Goal: Contribute content: Add original content to the website for others to see

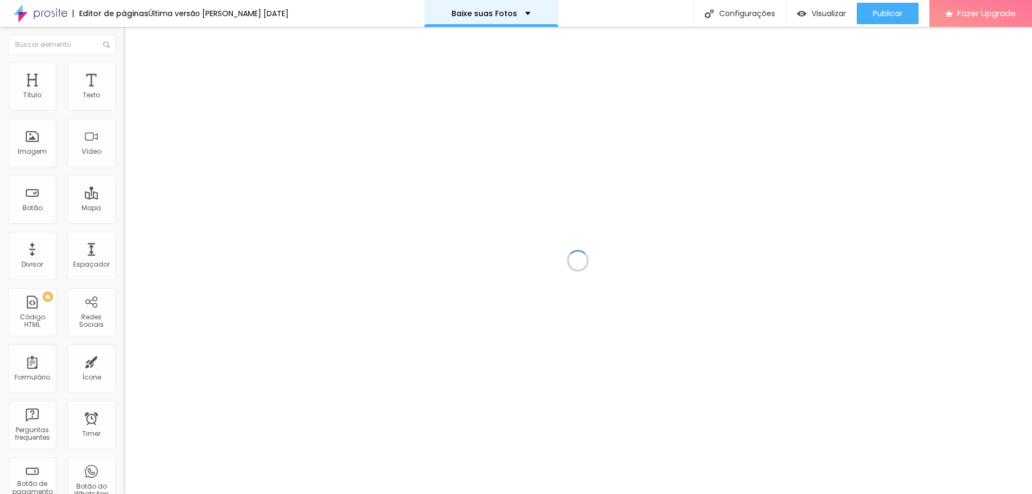
click at [480, 16] on p "Baixe suas Fotos" at bounding box center [485, 14] width 66 height 8
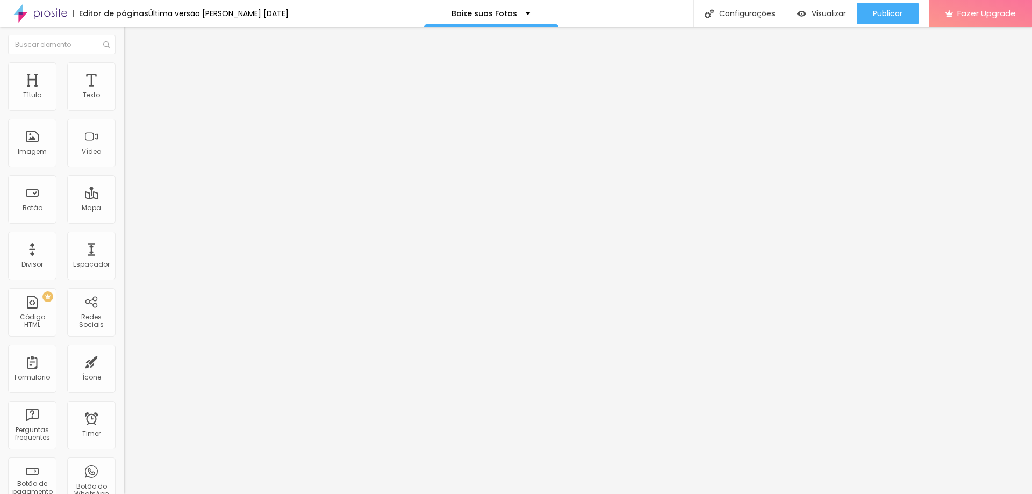
click at [124, 67] on li "Estilo" at bounding box center [186, 67] width 124 height 11
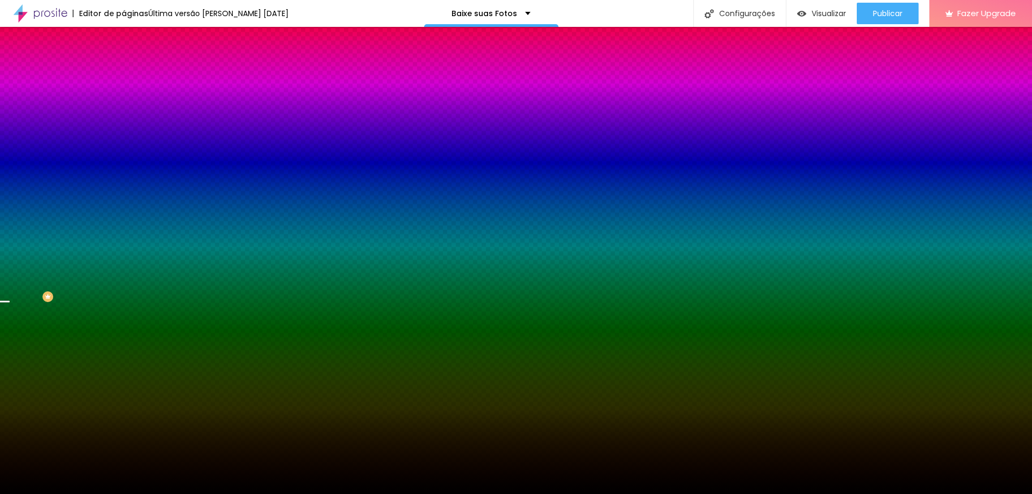
click at [124, 99] on span "Trocar imagem" at bounding box center [153, 94] width 59 height 9
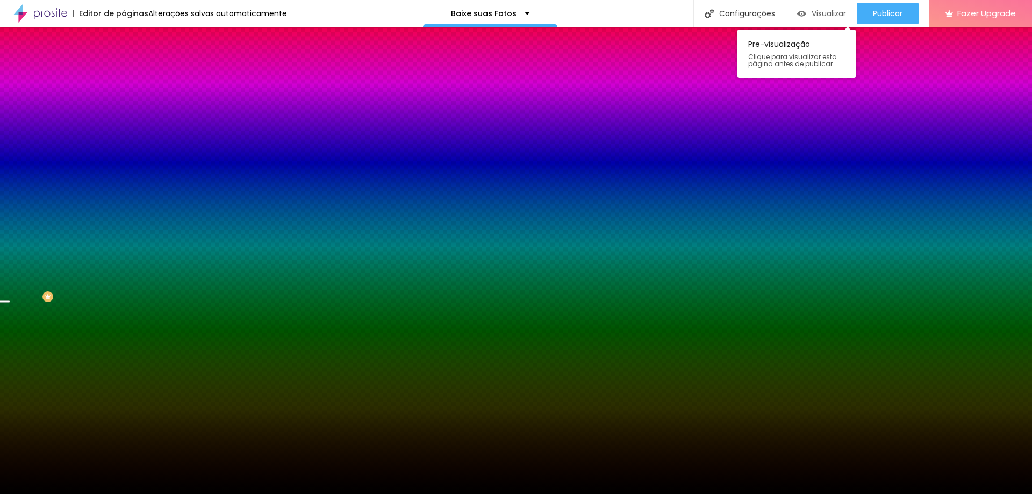
click at [812, 17] on span "Visualizar" at bounding box center [829, 13] width 34 height 9
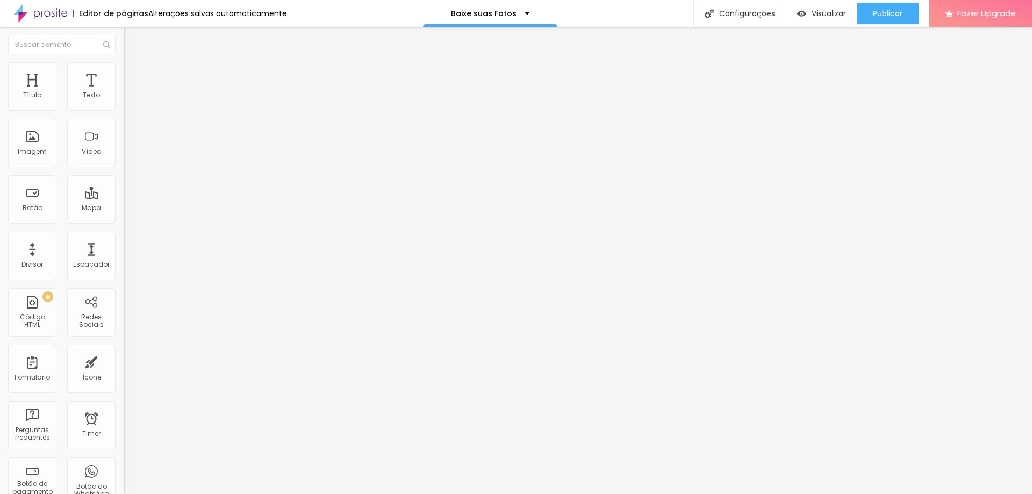
type input "275"
type input "234"
type input "219"
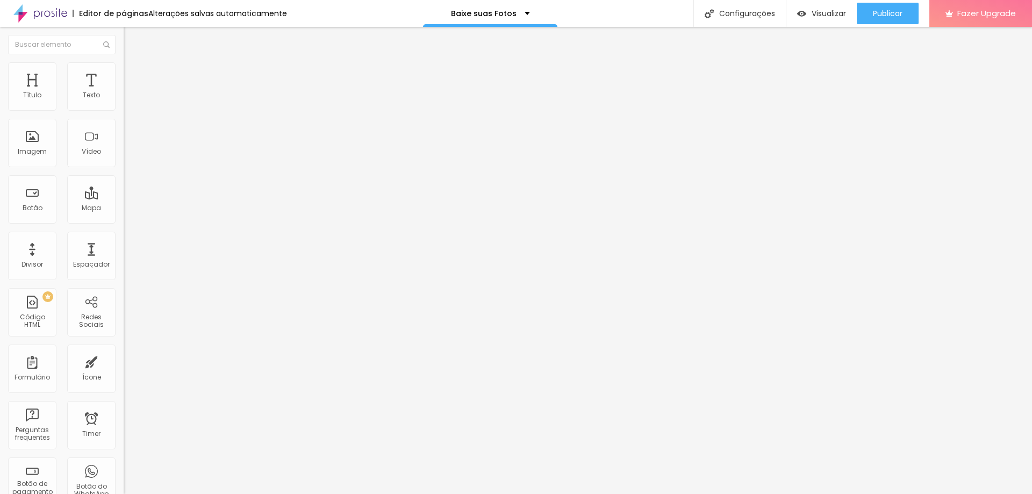
type input "219"
type input "208"
type input "183"
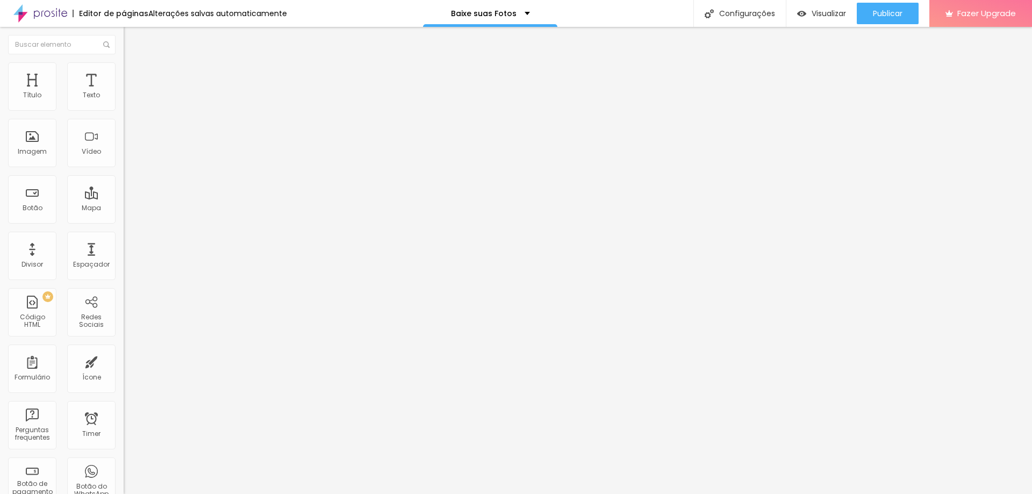
type input "177"
type input "172"
type input "167"
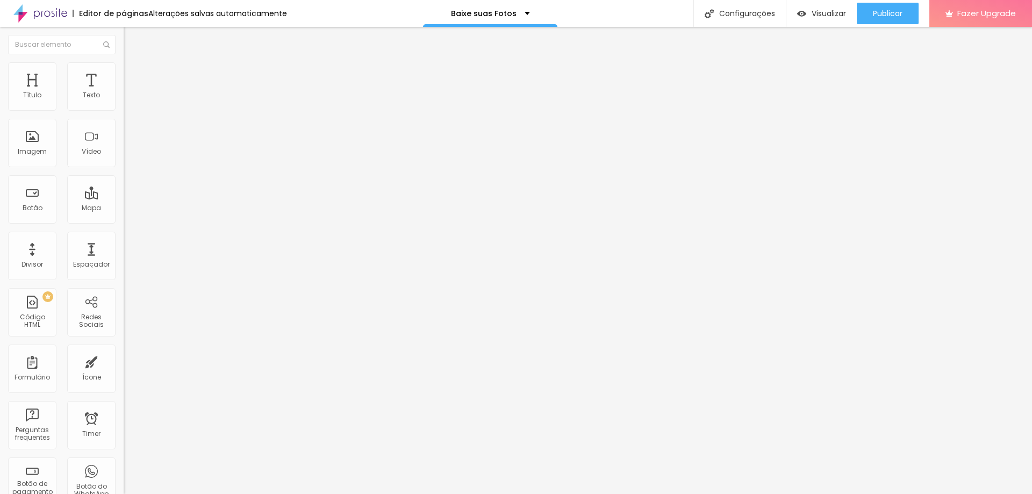
type input "167"
drag, startPoint x: 53, startPoint y: 105, endPoint x: 40, endPoint y: 103, distance: 13.1
type input "167"
click at [124, 198] on input "range" at bounding box center [158, 202] width 69 height 9
click at [897, 20] on div "Publicar" at bounding box center [888, 14] width 30 height 22
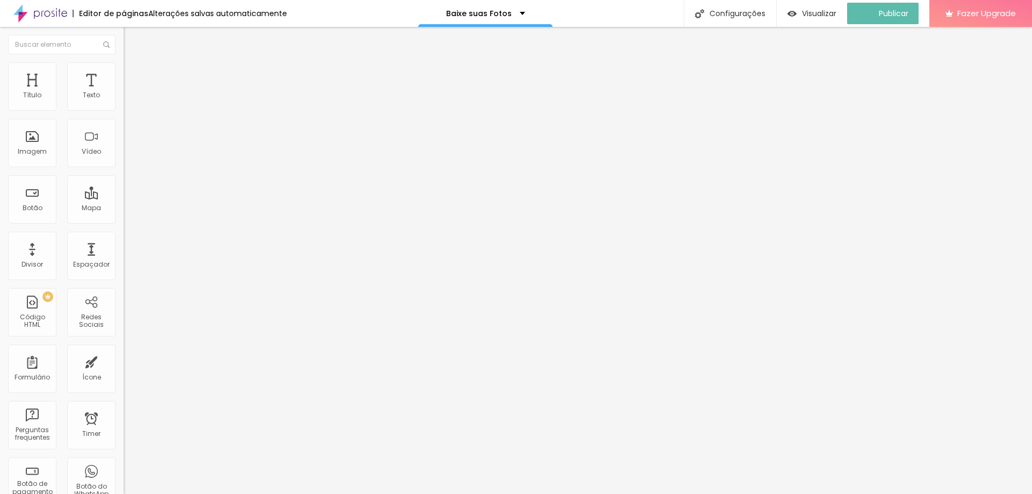
click at [124, 92] on span "Trocar imagem" at bounding box center [153, 87] width 59 height 9
click at [124, 62] on li "Estilo" at bounding box center [186, 67] width 124 height 11
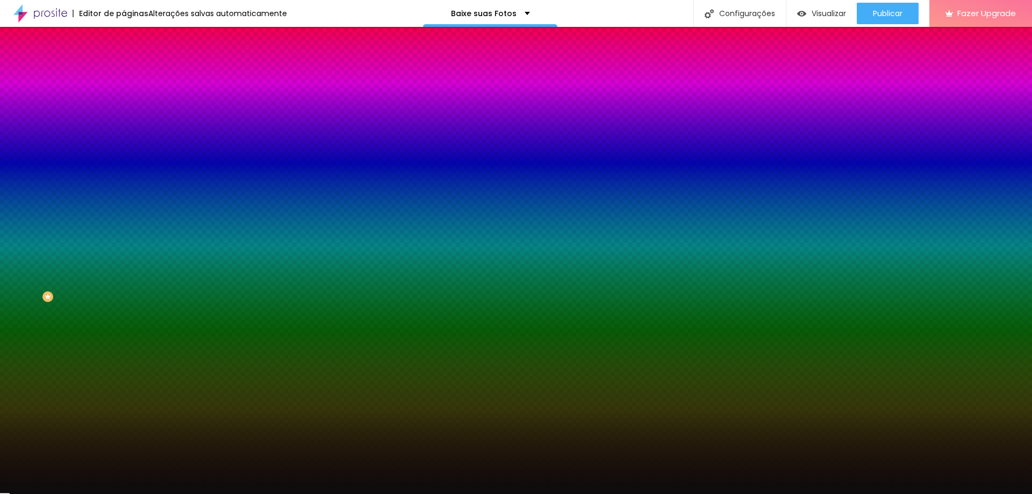
click at [128, 170] on icon "button" at bounding box center [131, 173] width 6 height 6
type input "#FFFFFF"
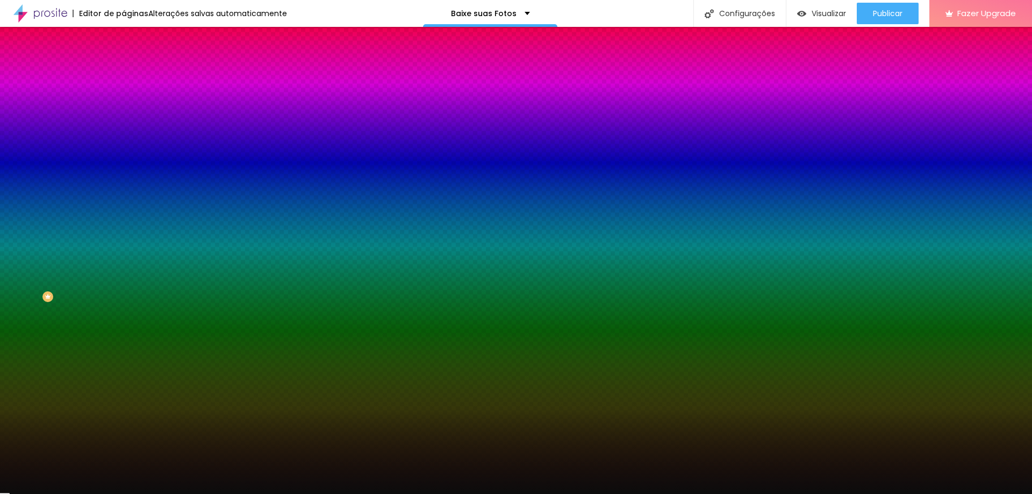
drag, startPoint x: 185, startPoint y: 283, endPoint x: 127, endPoint y: 261, distance: 62.1
type input "1"
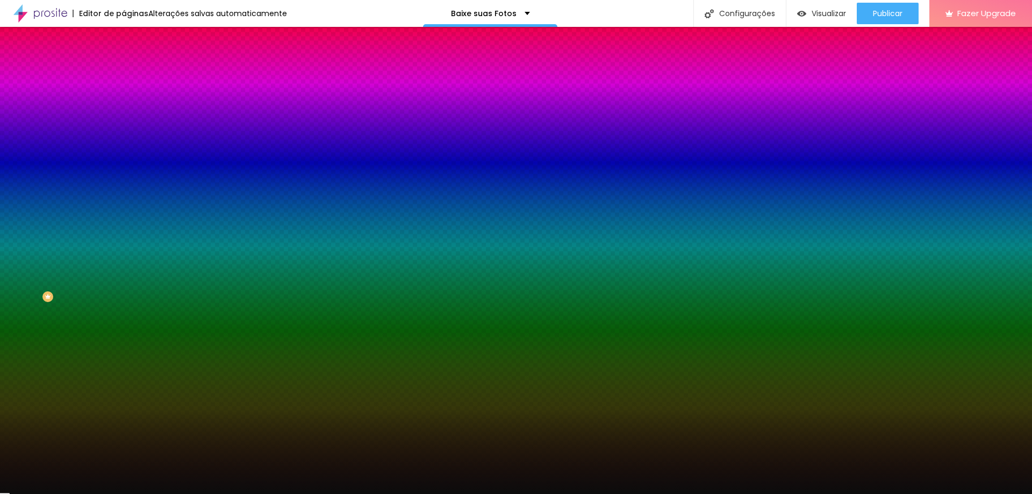
type input "1"
type input "2"
drag, startPoint x: 116, startPoint y: 230, endPoint x: 159, endPoint y: 230, distance: 43.0
type input "2"
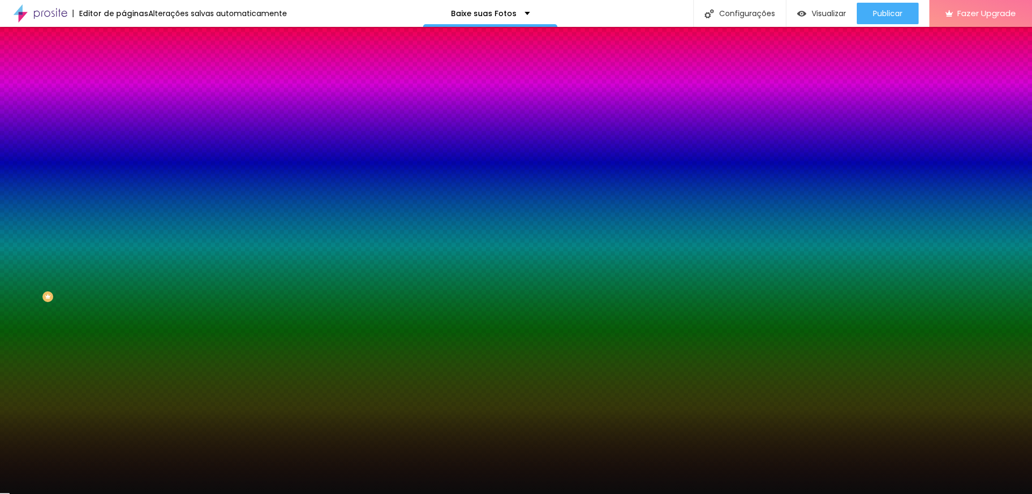
click at [955, 494] on div at bounding box center [516, 494] width 1032 height 0
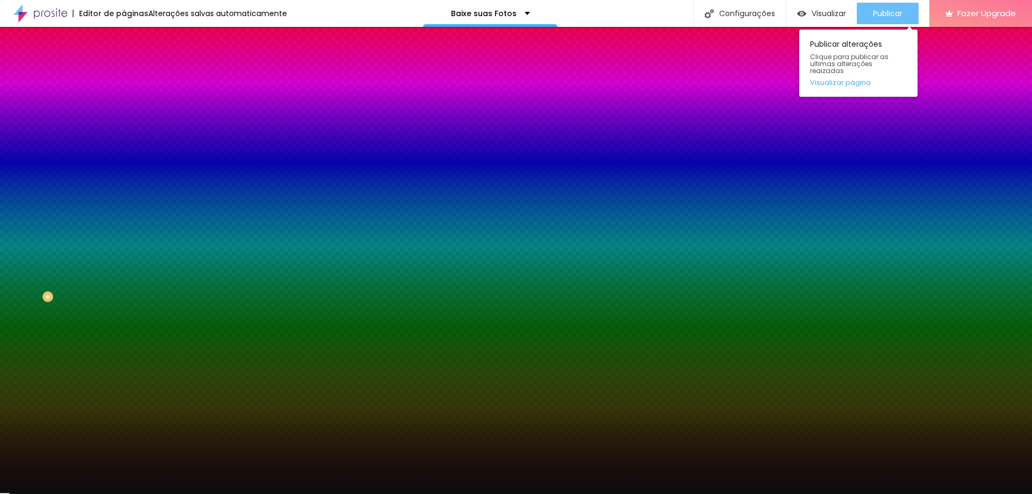
click at [893, 15] on span "Publicar" at bounding box center [888, 13] width 30 height 9
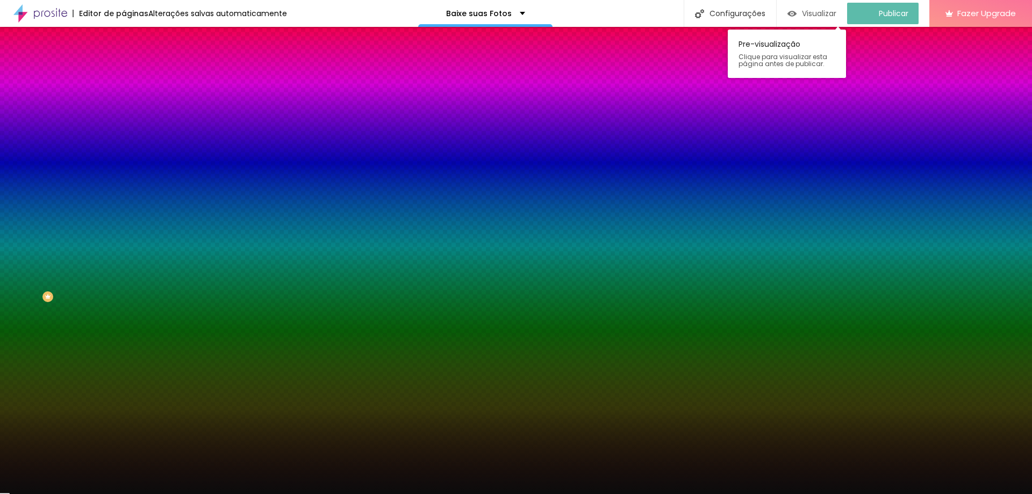
click at [822, 11] on span "Visualizar" at bounding box center [819, 13] width 34 height 9
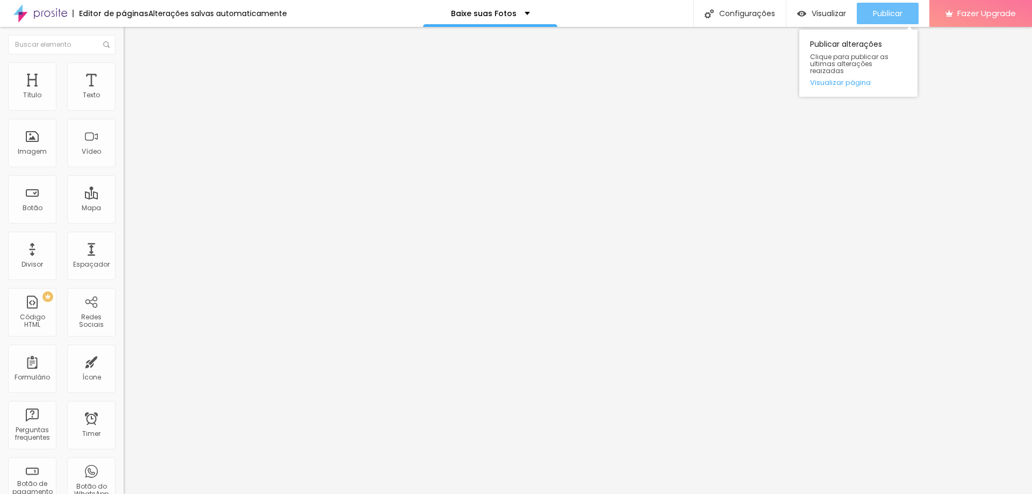
click at [890, 17] on span "Publicar" at bounding box center [888, 13] width 30 height 9
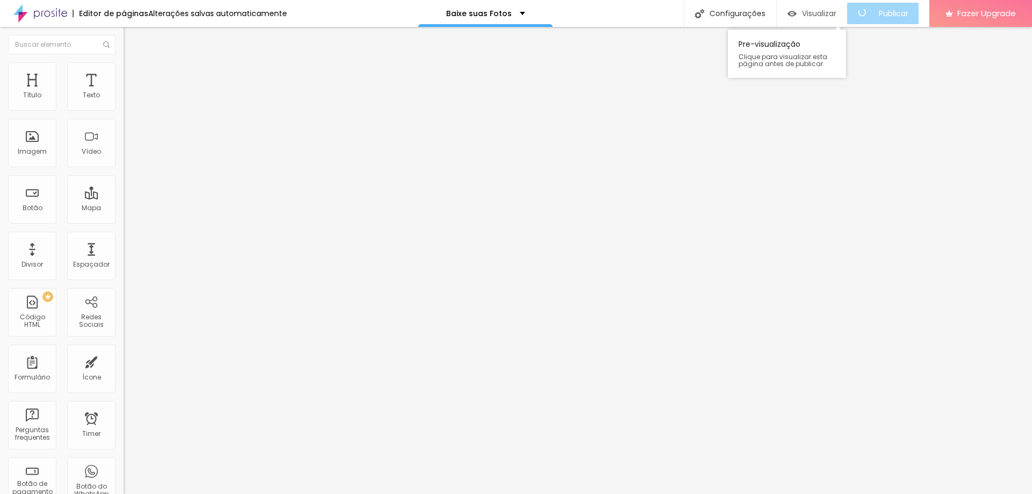
click at [824, 17] on span "Visualizar" at bounding box center [819, 13] width 34 height 9
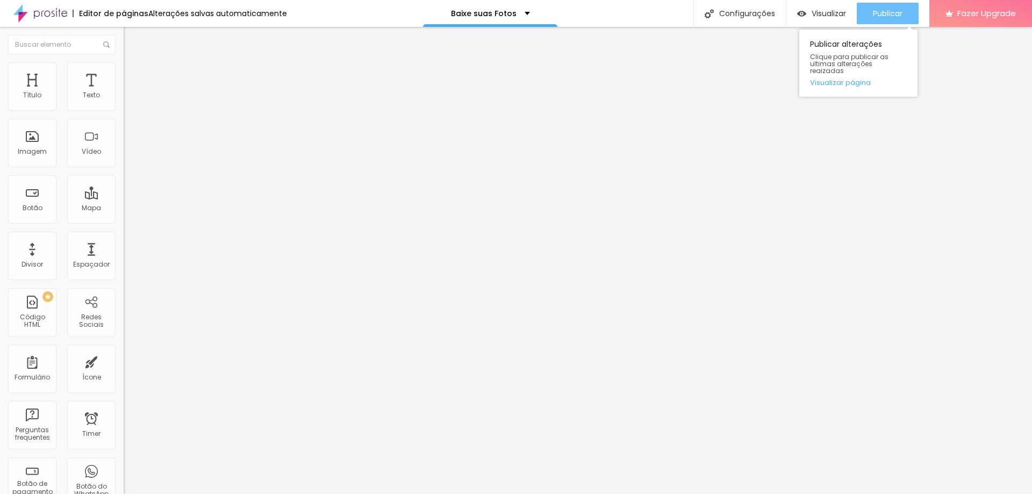
click at [903, 18] on button "Publicar" at bounding box center [888, 14] width 62 height 22
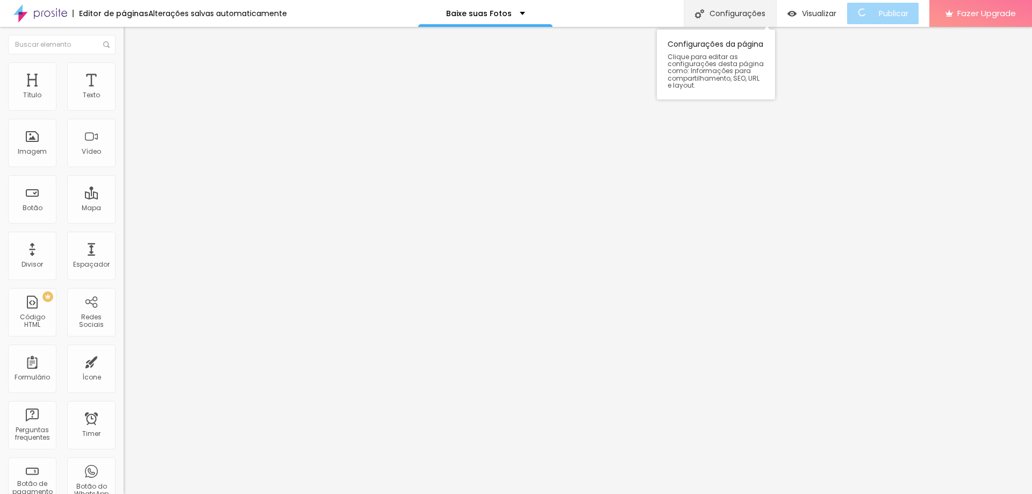
click at [729, 18] on div "Configurações" at bounding box center [730, 13] width 92 height 27
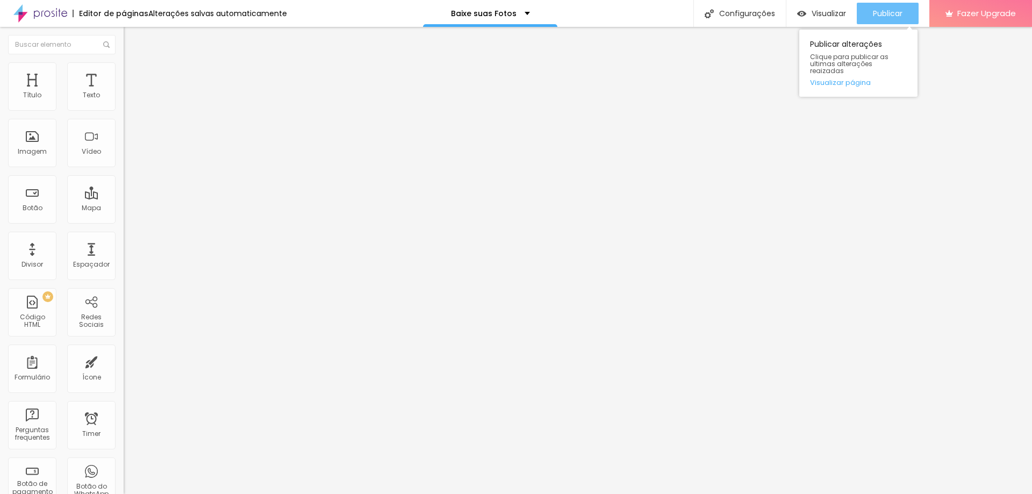
click at [877, 12] on span "Publicar" at bounding box center [888, 13] width 30 height 9
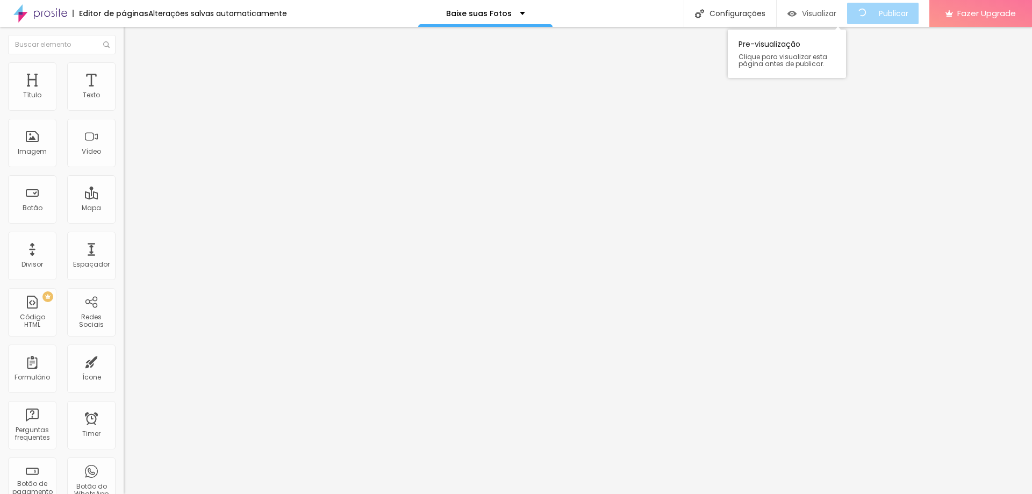
click at [827, 18] on span "Visualizar" at bounding box center [819, 13] width 34 height 9
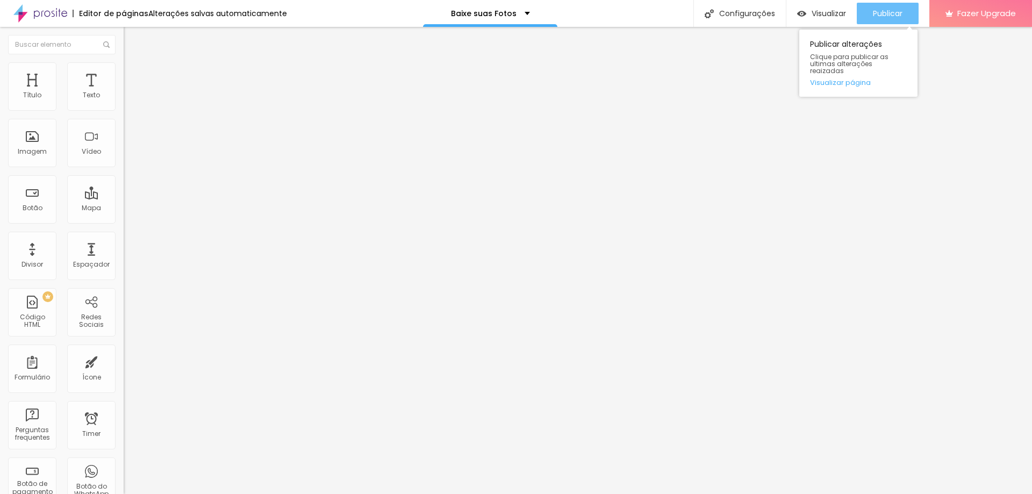
click at [881, 6] on div "Publicar" at bounding box center [888, 14] width 30 height 22
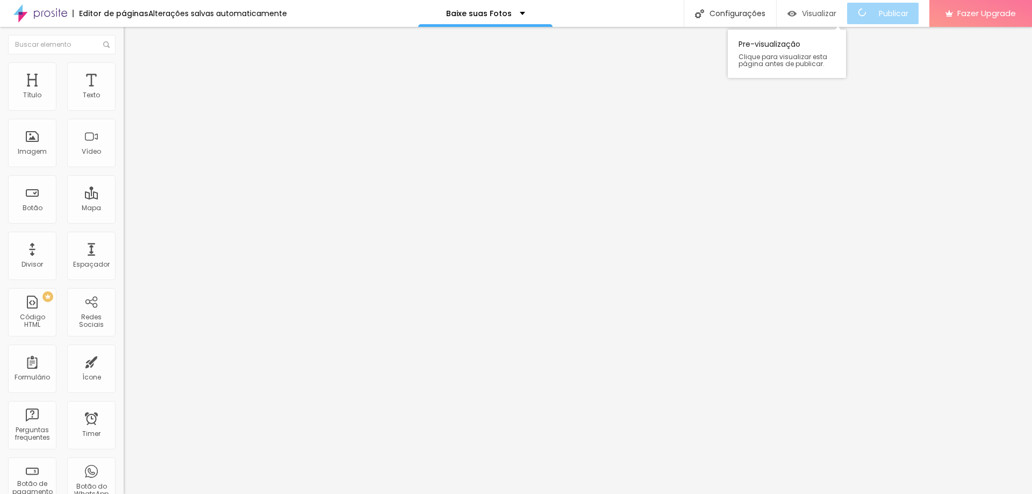
click at [788, 14] on button "Visualizar" at bounding box center [812, 14] width 70 height 22
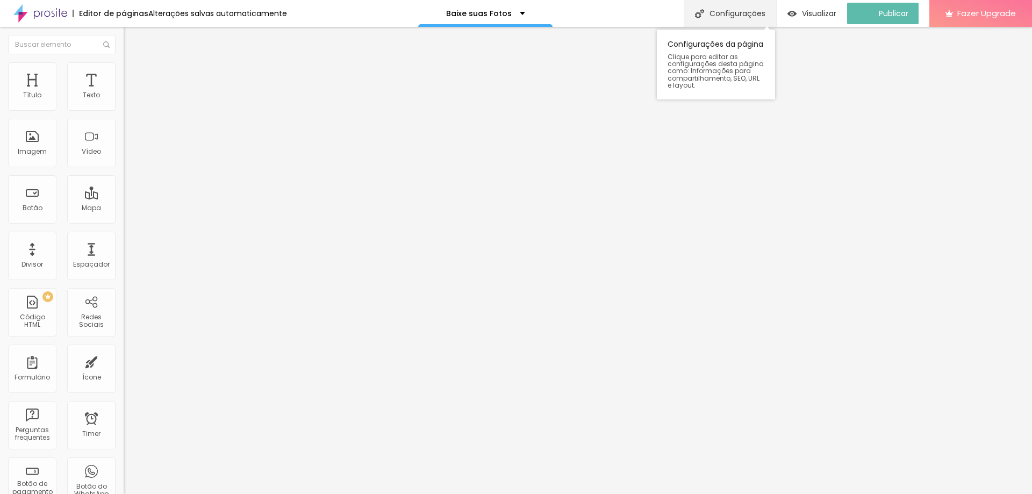
click at [746, 17] on div "Configurações" at bounding box center [730, 13] width 92 height 27
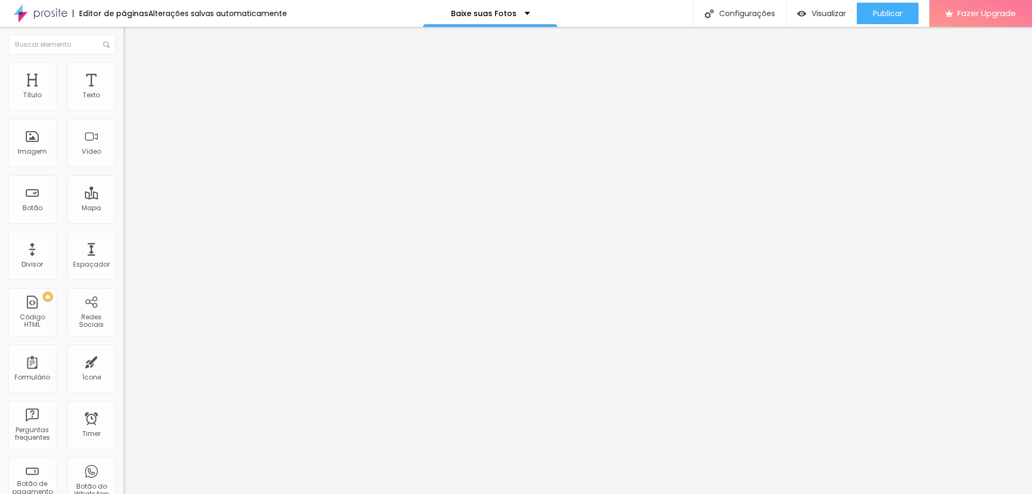
click at [51, 12] on img at bounding box center [40, 13] width 54 height 27
click at [124, 222] on input "https://drive.google.com/drive/folders/1usbHNsUEutxXEHVdnZ8MLty9UzdnuAdE?usp=sh…" at bounding box center [188, 216] width 129 height 11
paste input "ZD48VdpVsAAEFei0fVoHgIVR3paXB1Dq"
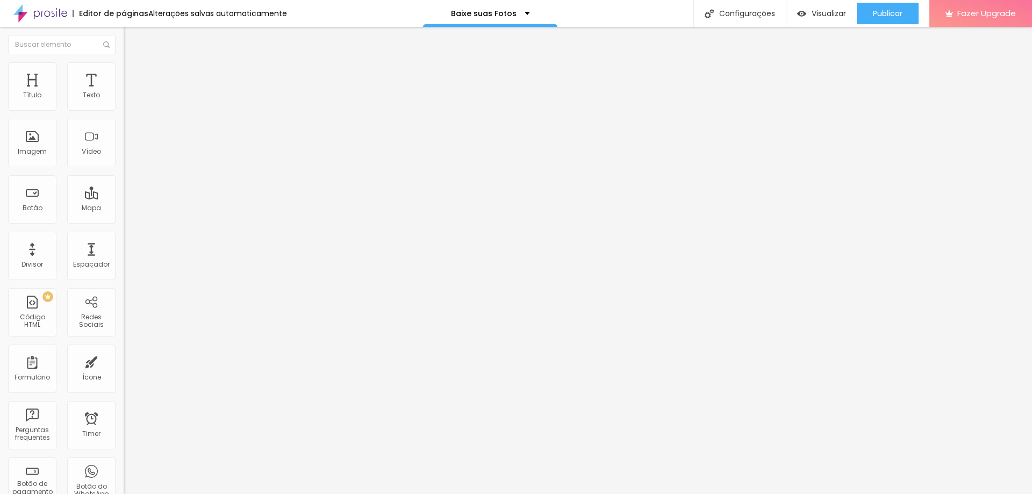
type input "https://drive.google.com/drive/folders/1ZD48VdpVsAAEFei0fVoHgIVR3paXB1Dq?usp=sh…"
click at [885, 12] on span "Publicar" at bounding box center [888, 13] width 30 height 9
click at [806, 18] on div "Visualizar" at bounding box center [812, 14] width 49 height 22
